Goal: Information Seeking & Learning: Learn about a topic

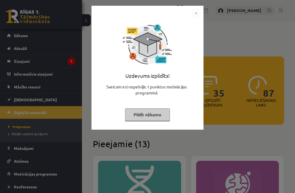
click at [157, 115] on button "Pildīt nākamo" at bounding box center [147, 114] width 45 height 13
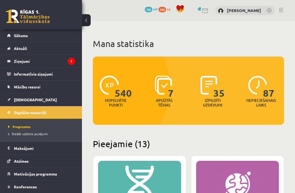
click at [34, 59] on legend "Ziņojumi 1" at bounding box center [44, 61] width 61 height 13
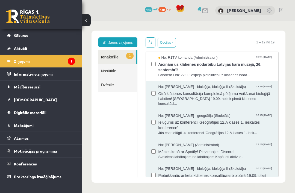
click at [254, 70] on span "Aicinām uz klātienes nodarbību Latvijas kara muzejā, 26. septembrī!" at bounding box center [215, 66] width 115 height 12
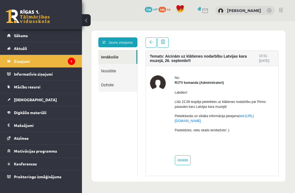
click at [152, 45] on link at bounding box center [150, 42] width 11 height 10
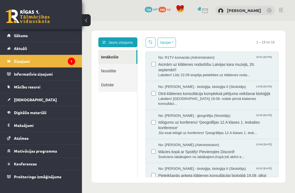
click at [22, 59] on legend "Ziņojumi 1" at bounding box center [44, 61] width 61 height 13
click at [21, 100] on span "[DEMOGRAPHIC_DATA]" at bounding box center [35, 99] width 43 height 5
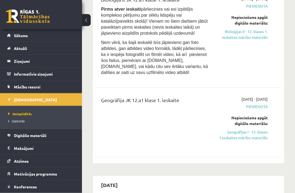
scroll to position [82, 0]
click at [252, 132] on link "Ģeogrāfijas I - 12. klases 1.ieskaites mācību materiāls" at bounding box center [242, 134] width 50 height 11
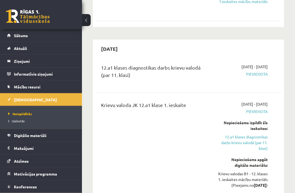
scroll to position [218, 0]
click at [251, 134] on link "12.a1 klases diagnostikas darbs krievu valodā (par 11. klasi)" at bounding box center [242, 142] width 50 height 17
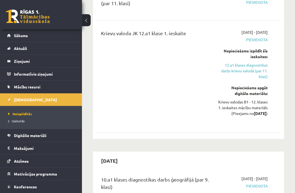
scroll to position [291, 0]
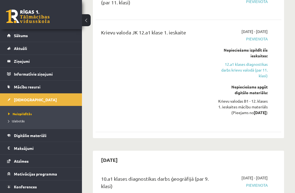
click at [247, 68] on link "12.a1 klases diagnostikas darbs krievu valodā (par 11. klasi)" at bounding box center [242, 69] width 50 height 17
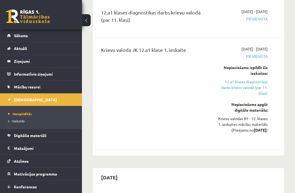
click at [242, 84] on link "12.a1 klases diagnostikas darbs krievu valodā (par 11. klasi)" at bounding box center [242, 87] width 50 height 17
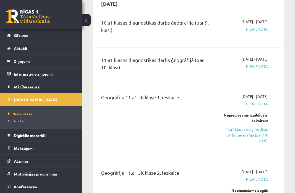
scroll to position [450, 0]
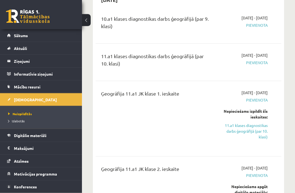
click at [256, 134] on link "11.a1 klases diagnostikas darbs ģeogrāfijā (par 10. klasi)" at bounding box center [242, 131] width 50 height 17
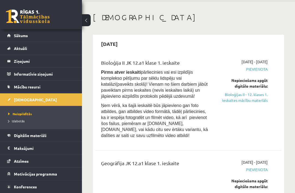
scroll to position [22, 0]
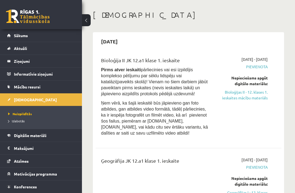
click at [256, 96] on link "Bioloģijas II - 12. klases 1. ieskaites mācību materiāls" at bounding box center [242, 94] width 50 height 11
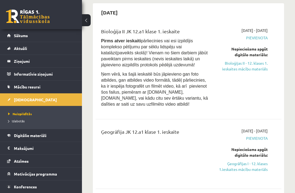
scroll to position [52, 0]
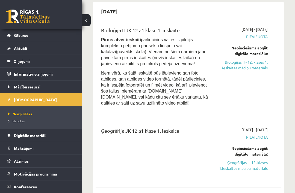
click at [256, 162] on link "Ģeogrāfijas I - 12. klases 1.ieskaites mācību materiāls" at bounding box center [242, 165] width 50 height 11
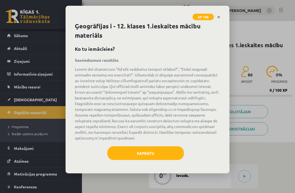
click at [152, 150] on button "Sapratu" at bounding box center [145, 153] width 76 height 14
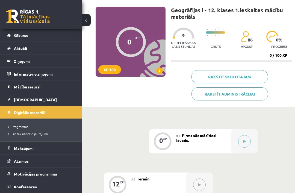
click at [245, 139] on button at bounding box center [244, 141] width 13 height 13
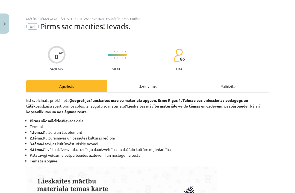
scroll to position [35, 0]
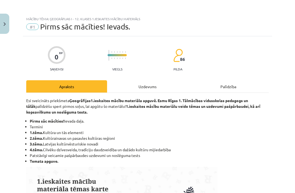
click at [5, 25] on img "Close" at bounding box center [5, 24] width 2 height 4
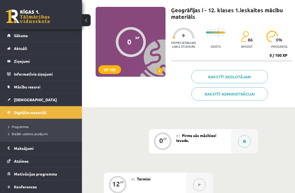
click at [243, 140] on icon at bounding box center [244, 141] width 3 height 3
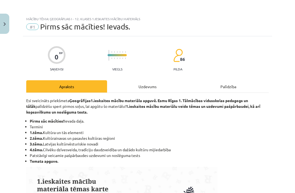
scroll to position [0, 0]
click at [145, 85] on div "Uzdevums" at bounding box center [147, 86] width 81 height 12
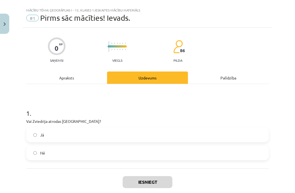
scroll to position [14, 0]
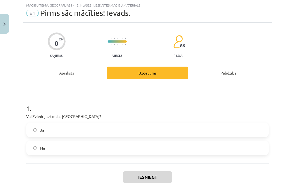
click at [119, 133] on label "Jā" at bounding box center [147, 130] width 241 height 14
click at [152, 175] on button "Iesniegt" at bounding box center [147, 177] width 50 height 12
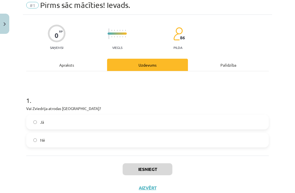
scroll to position [21, 0]
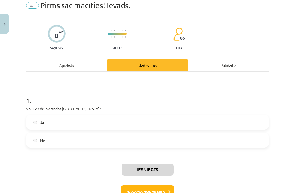
click at [159, 188] on button "Nākamā nodarbība" at bounding box center [147, 191] width 53 height 13
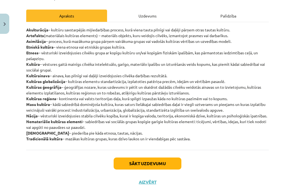
scroll to position [70, 0]
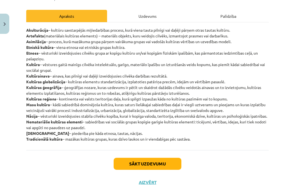
click at [125, 14] on div "Uzdevums" at bounding box center [147, 16] width 81 height 12
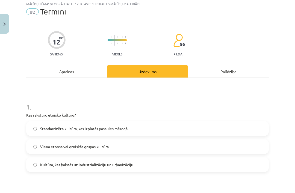
scroll to position [14, 0]
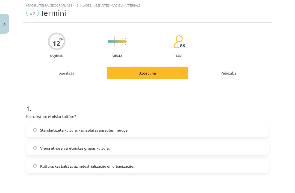
click at [48, 69] on div "Apraksts" at bounding box center [66, 73] width 81 height 12
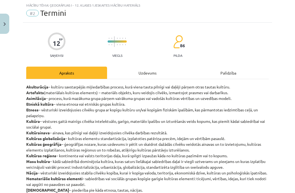
click at [128, 74] on div "Uzdevums" at bounding box center [147, 73] width 81 height 12
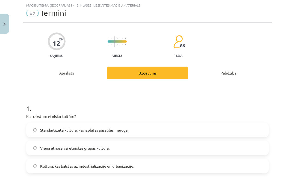
click at [42, 146] on span "Viena etnosa vai etniskās grupas kultūra." at bounding box center [74, 148] width 69 height 6
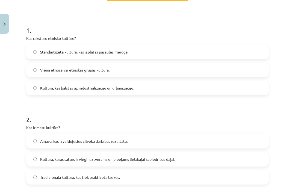
scroll to position [92, 0]
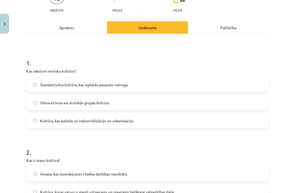
click at [40, 26] on div "Apraksts" at bounding box center [66, 27] width 81 height 12
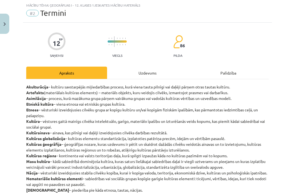
scroll to position [14, 0]
click at [131, 75] on div "Uzdevums" at bounding box center [147, 73] width 81 height 12
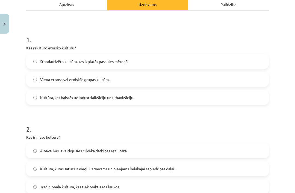
scroll to position [82, 0]
click at [54, 169] on span "Kultūra, kuras saturs ir viegli uztverams un pieejams lielākajai sabiedrības da…" at bounding box center [107, 169] width 135 height 6
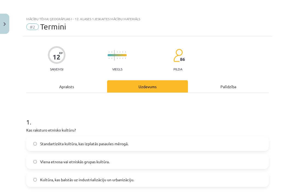
scroll to position [0, 0]
click at [55, 84] on div "Apraksts" at bounding box center [66, 86] width 81 height 12
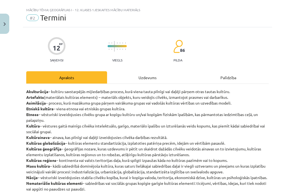
scroll to position [14, 0]
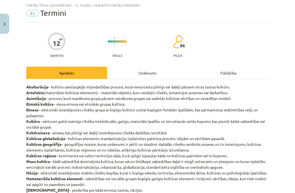
click at [160, 69] on div "Uzdevums" at bounding box center [147, 73] width 81 height 12
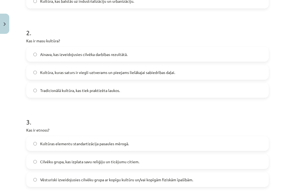
scroll to position [179, 0]
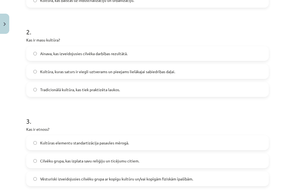
click at [205, 178] on label "Vēsturiski izveidojusies cilvēku grupa ar kopīgu kultūru un/vai kopīgām fiziskā…" at bounding box center [147, 179] width 241 height 14
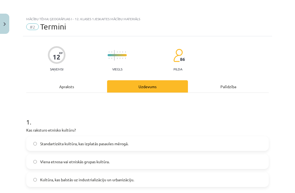
scroll to position [0, 0]
click at [55, 89] on div "Apraksts" at bounding box center [66, 86] width 81 height 12
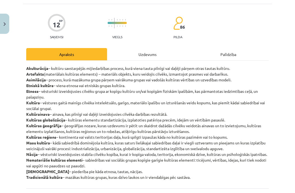
scroll to position [32, 0]
click at [149, 53] on div "Uzdevums" at bounding box center [147, 54] width 81 height 12
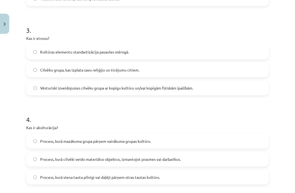
scroll to position [271, 0]
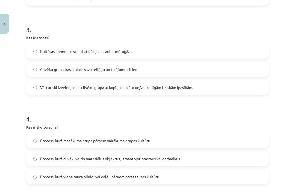
click at [49, 180] on label "Process, kurā viena tauta pilnīgi vai daļēji pārņem otras tautas kultūru." at bounding box center [147, 177] width 241 height 14
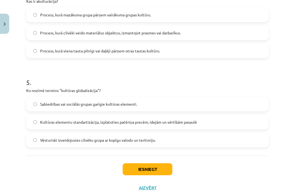
scroll to position [396, 0]
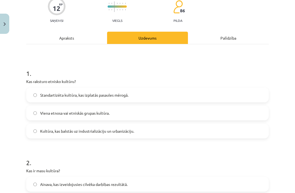
click at [75, 38] on div "Apraksts" at bounding box center [66, 38] width 81 height 12
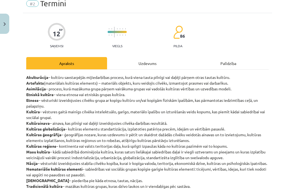
scroll to position [23, 0]
click at [161, 62] on div "Uzdevums" at bounding box center [147, 63] width 81 height 12
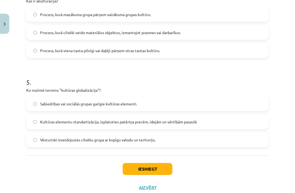
scroll to position [396, 0]
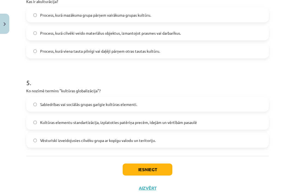
click at [39, 122] on label "Kultūras elementu standartizācija, izplatoties patēriņa precēm, idejām un vērtī…" at bounding box center [147, 122] width 241 height 14
click at [133, 169] on button "Iesniegt" at bounding box center [147, 169] width 50 height 12
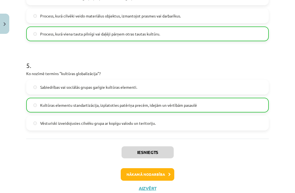
click at [131, 173] on button "Nākamā nodarbība" at bounding box center [147, 174] width 53 height 13
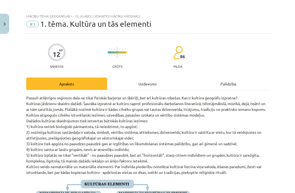
scroll to position [2, 0]
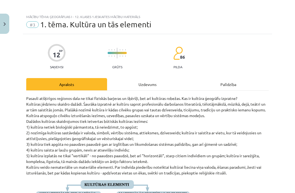
click at [37, 25] on span "#3" at bounding box center [32, 24] width 13 height 7
click at [32, 26] on span "#3" at bounding box center [32, 24] width 13 height 7
click at [6, 21] on button "Close" at bounding box center [4, 24] width 9 height 20
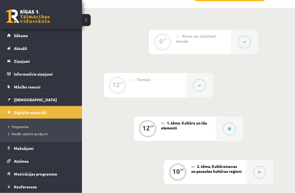
scroll to position [152, 0]
click at [232, 126] on button at bounding box center [229, 128] width 13 height 13
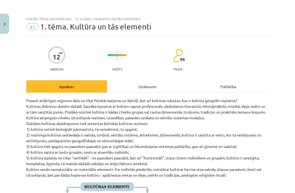
scroll to position [0, 0]
click at [141, 85] on div "Uzdevums" at bounding box center [147, 86] width 81 height 12
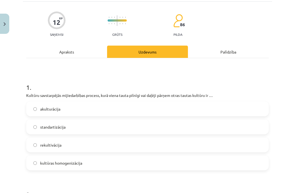
scroll to position [35, 0]
click at [205, 110] on label "akulturācija" at bounding box center [147, 109] width 241 height 14
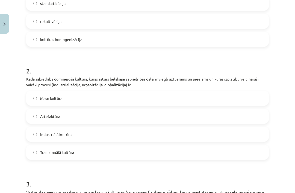
scroll to position [158, 0]
click at [67, 104] on label "Masu kultūra" at bounding box center [147, 98] width 241 height 14
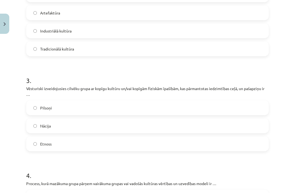
scroll to position [262, 0]
click at [63, 142] on label "Etnoss" at bounding box center [147, 144] width 241 height 14
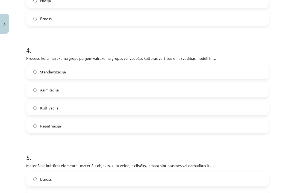
scroll to position [386, 0]
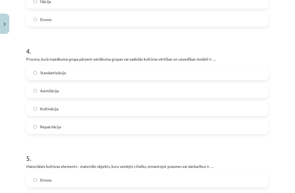
click at [38, 89] on label "Asimilācija" at bounding box center [147, 91] width 241 height 14
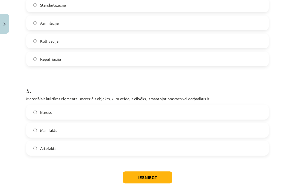
scroll to position [454, 0]
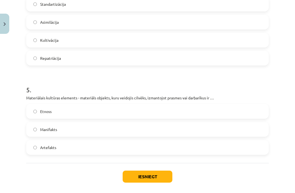
click at [89, 136] on label "Manifakts" at bounding box center [147, 129] width 241 height 14
click at [90, 148] on label "Artefakts" at bounding box center [147, 147] width 241 height 14
click at [128, 175] on button "Iesniegt" at bounding box center [147, 176] width 50 height 12
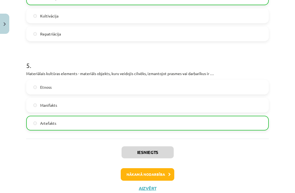
click at [130, 175] on button "Nākamā nodarbība" at bounding box center [147, 174] width 53 height 13
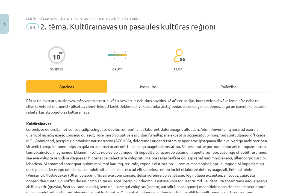
scroll to position [0, 0]
click at [142, 85] on div "Uzdevums" at bounding box center [147, 86] width 81 height 12
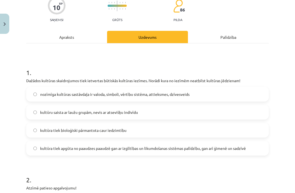
scroll to position [50, 0]
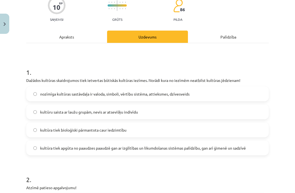
click at [167, 128] on label "kultūra tiek bioloģiski pārmantota caur iedzimtību" at bounding box center [147, 130] width 241 height 14
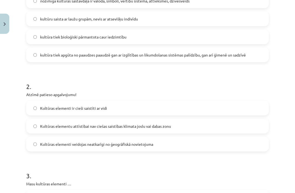
scroll to position [143, 0]
click at [183, 140] on label "Kultūras elementi veidojas neatkarīgi no ģeogrāfiskā novietojuma" at bounding box center [147, 144] width 241 height 14
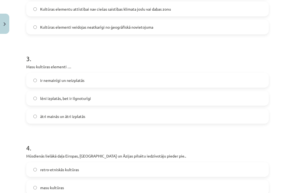
scroll to position [260, 0]
click at [98, 113] on label "ātri mainās un ātri izplatās" at bounding box center [147, 116] width 241 height 14
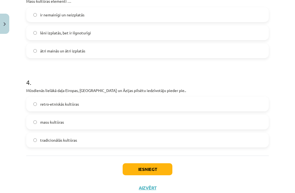
scroll to position [325, 0]
click at [96, 122] on label "masu kultūras" at bounding box center [147, 122] width 241 height 14
click at [142, 172] on button "Iesniegt" at bounding box center [147, 169] width 50 height 12
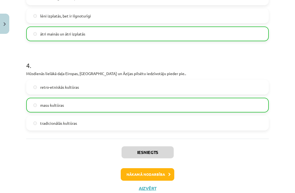
click at [150, 173] on button "Nākamā nodarbība" at bounding box center [147, 174] width 53 height 13
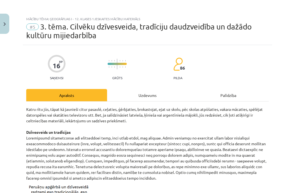
scroll to position [0, 0]
click at [135, 92] on div "Uzdevums" at bounding box center [147, 95] width 81 height 12
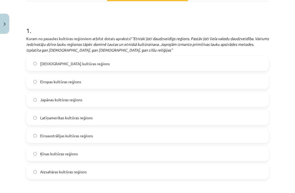
scroll to position [100, 0]
click at [86, 173] on span "Aizsahāras kultūras reģions" at bounding box center [63, 172] width 46 height 6
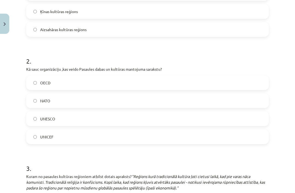
scroll to position [242, 0]
click at [52, 119] on span "UNESCO" at bounding box center [47, 119] width 15 height 6
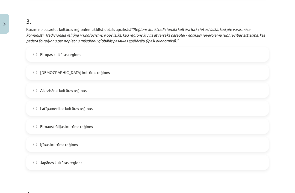
scroll to position [390, 0]
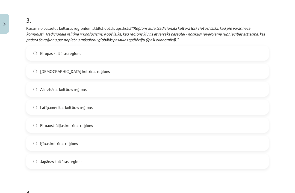
click at [51, 146] on span "Ķīnas kultūras reģions" at bounding box center [59, 143] width 38 height 6
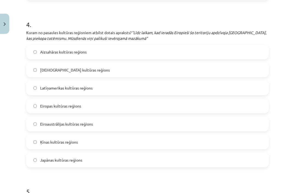
scroll to position [559, 0]
click at [53, 124] on span "Eiroaustrālijas kultūras reģions" at bounding box center [66, 124] width 53 height 6
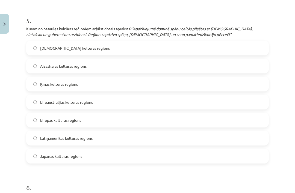
scroll to position [728, 0]
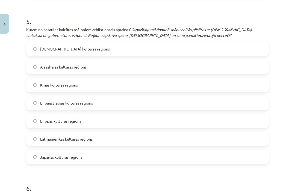
click at [55, 139] on span "Latīņamerikas kultūras reģions" at bounding box center [66, 139] width 52 height 6
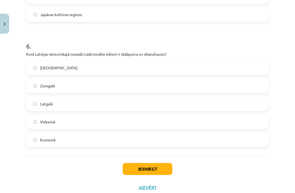
scroll to position [870, 0]
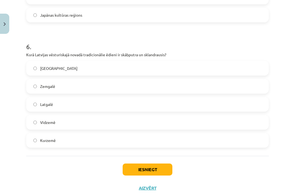
click at [47, 108] on label "Latgalē" at bounding box center [147, 104] width 241 height 14
click at [136, 174] on button "Iesniegt" at bounding box center [147, 169] width 50 height 12
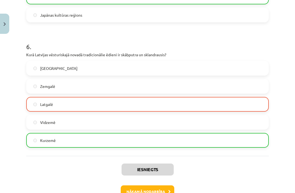
click at [268, 76] on div "Sēlijā Zemgalē Latgalē Vidzemē Kurzemē" at bounding box center [147, 104] width 242 height 87
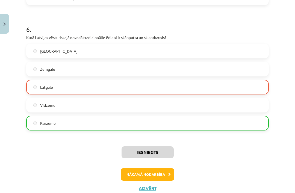
click at [161, 177] on button "Nākamā nodarbība" at bounding box center [147, 174] width 53 height 13
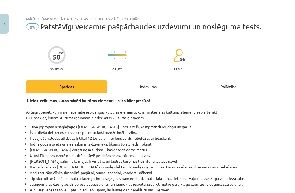
scroll to position [0, 0]
click at [4, 23] on img "Close" at bounding box center [5, 24] width 2 height 4
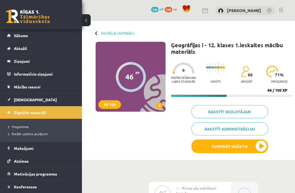
click at [226, 142] on button "Turpināt iesākto" at bounding box center [229, 146] width 76 height 14
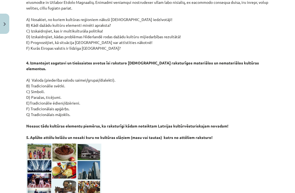
scroll to position [319, 0]
click at [25, 74] on div "50 XP Saņemsi Grūts 86 pilda Apraksts Uzdevums Palīdzība 1. Izlasi teikumus, ku…" at bounding box center [147, 70] width 249 height 706
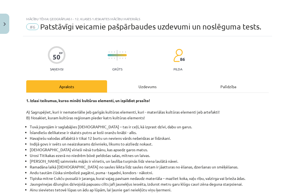
scroll to position [0, 0]
click at [135, 88] on div "Uzdevums" at bounding box center [147, 86] width 81 height 12
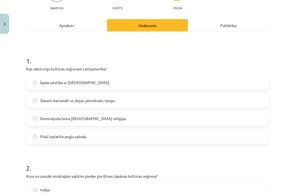
scroll to position [61, 0]
click at [139, 104] on label "Slaveni karnevāli un dejas, piemēram, tango." at bounding box center [147, 101] width 241 height 14
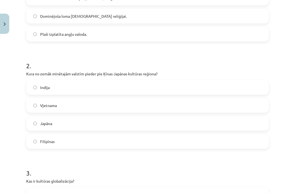
scroll to position [163, 0]
click at [210, 101] on label "Vjetnama" at bounding box center [147, 105] width 241 height 14
click at [82, 125] on label "Japāna" at bounding box center [147, 123] width 241 height 14
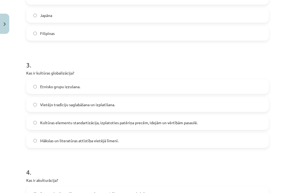
scroll to position [271, 0]
click at [191, 122] on span "Kultūras elementu standartizācija, izplatoties patēriņa precēm, idejām un vērtī…" at bounding box center [118, 123] width 157 height 6
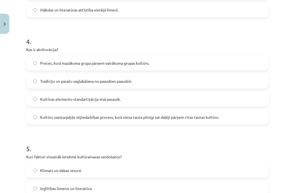
scroll to position [402, 0]
click at [157, 124] on label "Kultūru savstarpējās mijiedarbības process, kurā viena tauta pilnīgi vai daļēji…" at bounding box center [147, 117] width 241 height 14
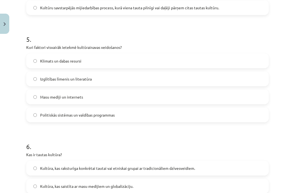
scroll to position [512, 0]
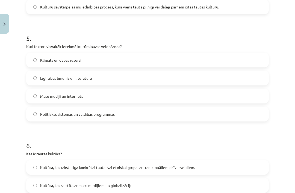
click at [199, 58] on label "Klimats un dabas resursi" at bounding box center [147, 60] width 241 height 14
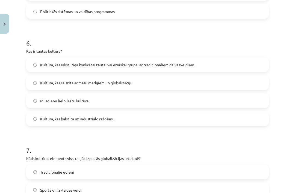
scroll to position [615, 0]
click at [214, 67] on label "Kultūra, kas raksturīga konkrētai tautai vai etniskai grupai ar tradicionāliem …" at bounding box center [147, 65] width 241 height 14
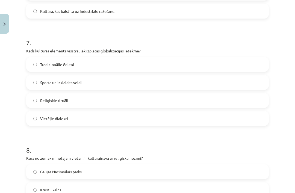
scroll to position [722, 0]
click at [112, 70] on label "Tradicionālie ēdieni" at bounding box center [147, 65] width 241 height 14
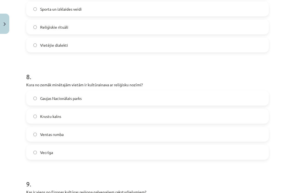
scroll to position [795, 0]
click at [79, 119] on label "Krustu kalns" at bounding box center [147, 116] width 241 height 14
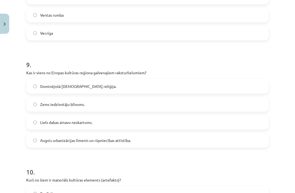
scroll to position [915, 0]
click at [115, 142] on span "Augsts urbanizācijas līmenis un rūpniecības attīstība." at bounding box center [85, 140] width 91 height 6
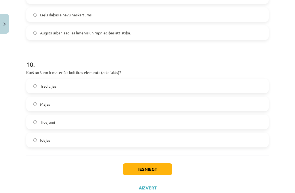
scroll to position [1022, 0]
click at [124, 109] on label "Mājas" at bounding box center [147, 104] width 241 height 14
click at [157, 167] on button "Iesniegt" at bounding box center [147, 169] width 50 height 12
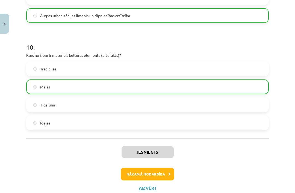
scroll to position [1039, 0]
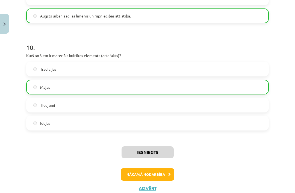
click at [161, 173] on button "Nākamā nodarbība" at bounding box center [147, 174] width 53 height 13
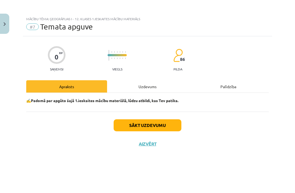
scroll to position [0, 0]
click at [140, 91] on div "Uzdevums" at bounding box center [147, 86] width 81 height 12
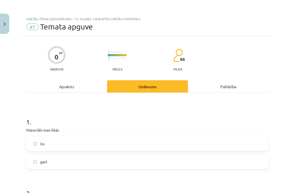
scroll to position [14, 0]
click at [184, 155] on label "garš" at bounding box center [147, 162] width 241 height 14
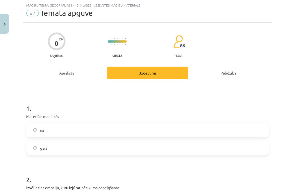
scroll to position [14, 0]
click at [193, 123] on label "īss" at bounding box center [147, 130] width 241 height 14
click at [185, 141] on label "garš" at bounding box center [147, 148] width 241 height 14
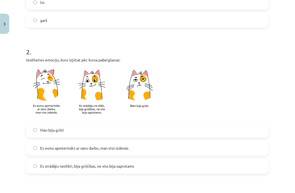
scroll to position [143, 0]
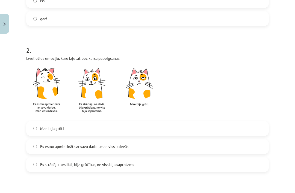
click at [193, 140] on label "Es esmu apmierināts ar savu darbu, man viss izdevās" at bounding box center [147, 147] width 241 height 14
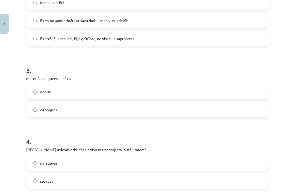
scroll to position [269, 0]
click at [135, 103] on label "nenoguru" at bounding box center [147, 110] width 241 height 14
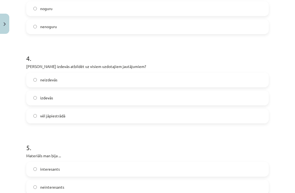
scroll to position [352, 0]
click at [221, 91] on label "izdevās" at bounding box center [147, 98] width 241 height 14
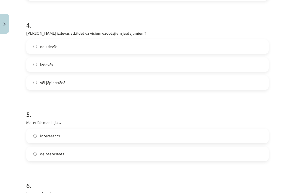
click at [219, 129] on label "interesants" at bounding box center [147, 136] width 241 height 14
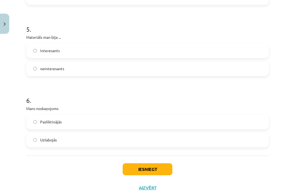
scroll to position [470, 0]
click at [218, 133] on label "Uzlabojās" at bounding box center [147, 140] width 241 height 14
click at [160, 163] on button "Iesniegt" at bounding box center [147, 169] width 50 height 12
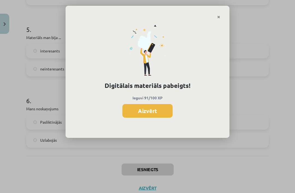
click at [148, 116] on button "Aizvērt" at bounding box center [147, 111] width 50 height 14
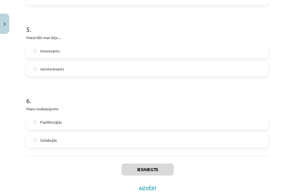
click at [5, 24] on img "Close" at bounding box center [5, 24] width 2 height 4
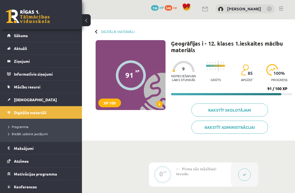
scroll to position [2, 0]
click at [52, 112] on link "Digitālie materiāli" at bounding box center [41, 112] width 68 height 13
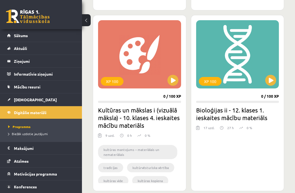
scroll to position [951, 0]
click at [245, 64] on div "XP 100" at bounding box center [237, 54] width 83 height 68
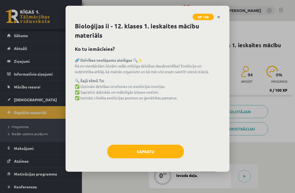
click at [151, 157] on button "Sapratu" at bounding box center [145, 152] width 76 height 14
